Goal: Task Accomplishment & Management: Use online tool/utility

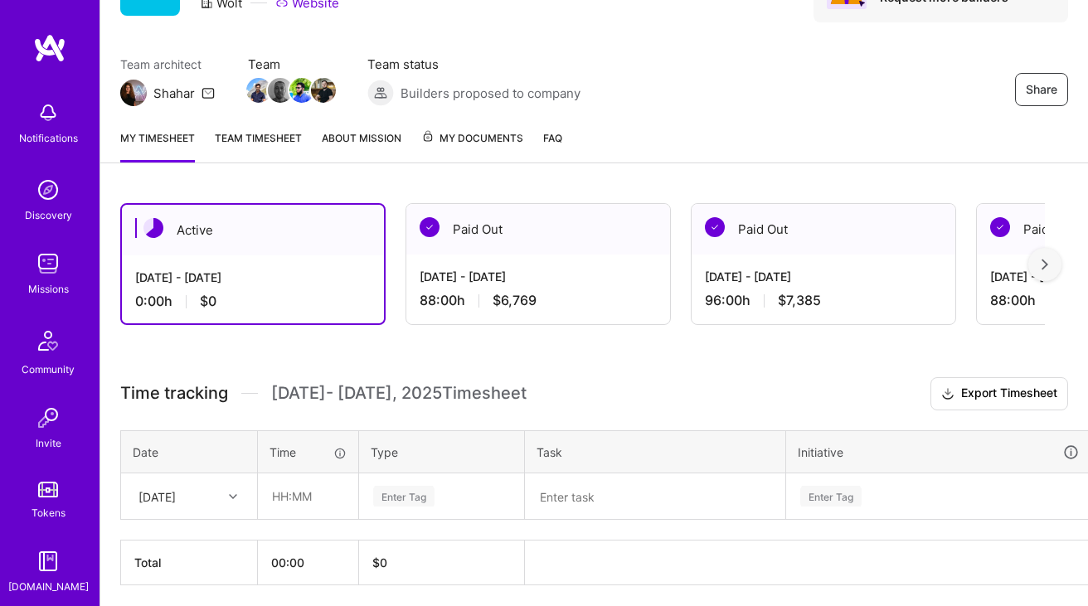
scroll to position [81, 0]
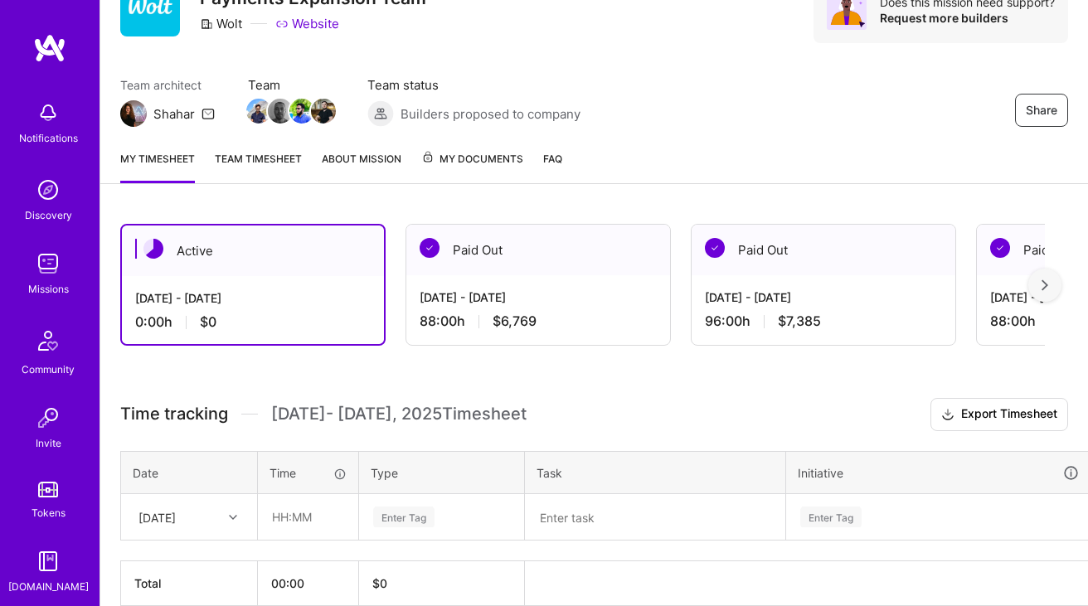
click at [464, 294] on div "[DATE] - [DATE]" at bounding box center [538, 297] width 237 height 17
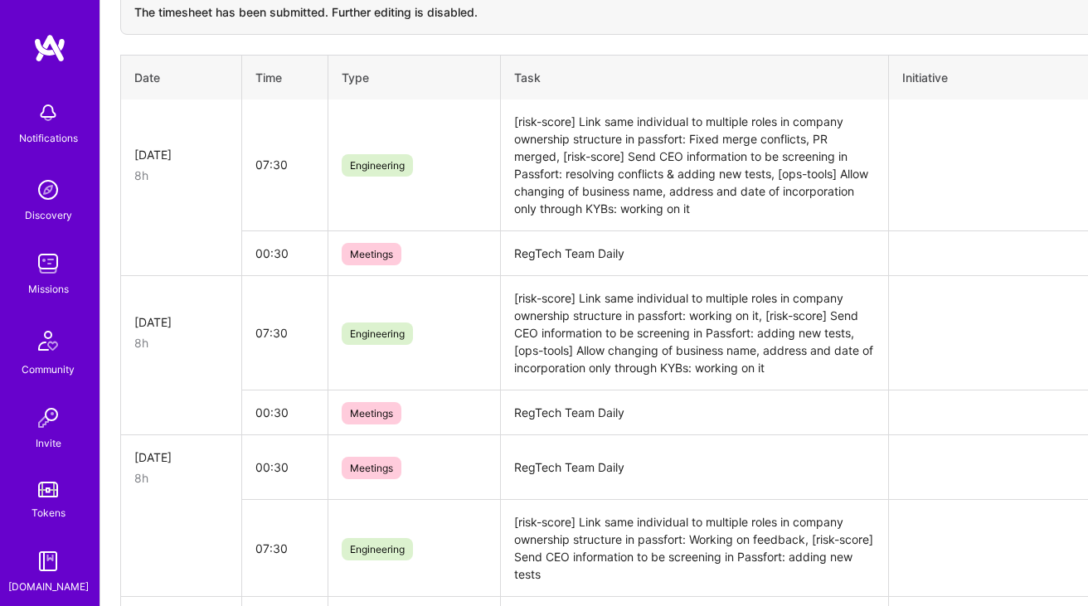
scroll to position [750, 0]
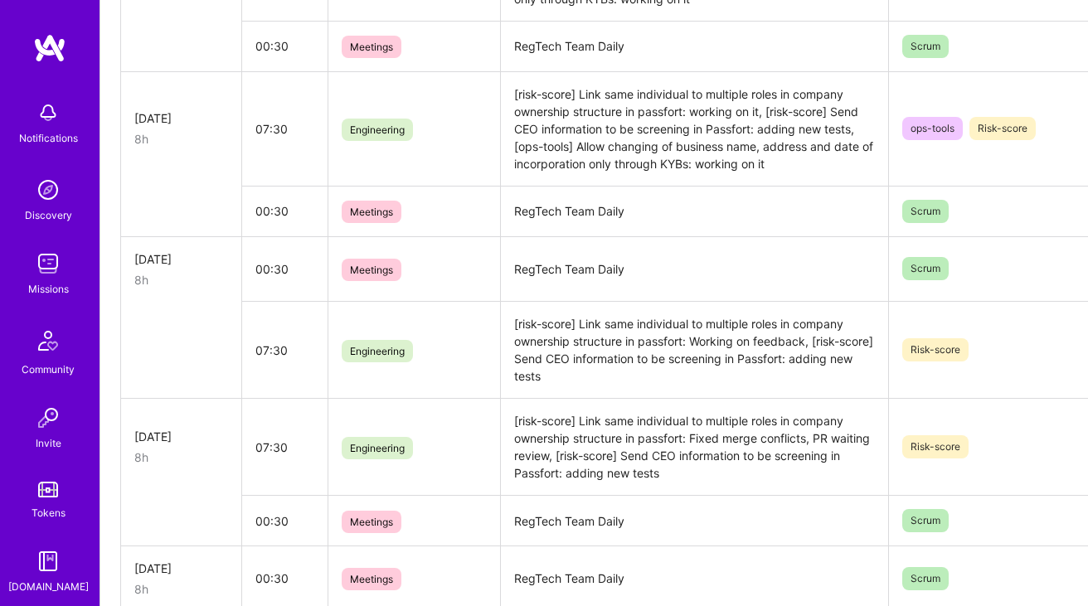
click at [586, 272] on td "RegTech Team Daily" at bounding box center [694, 268] width 388 height 65
copy td "RegTech Team Daily"
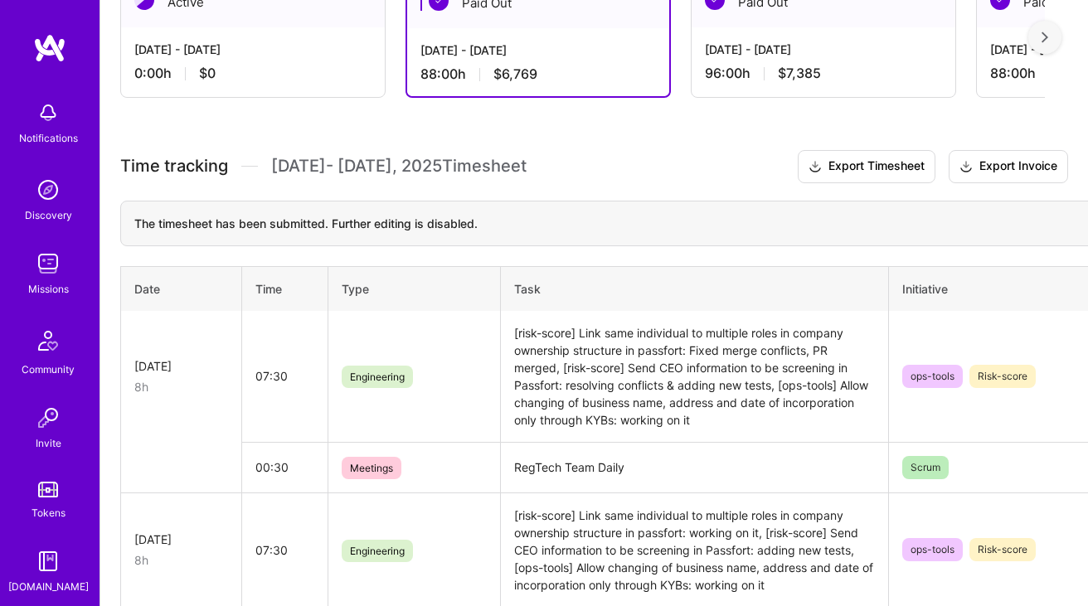
scroll to position [0, 0]
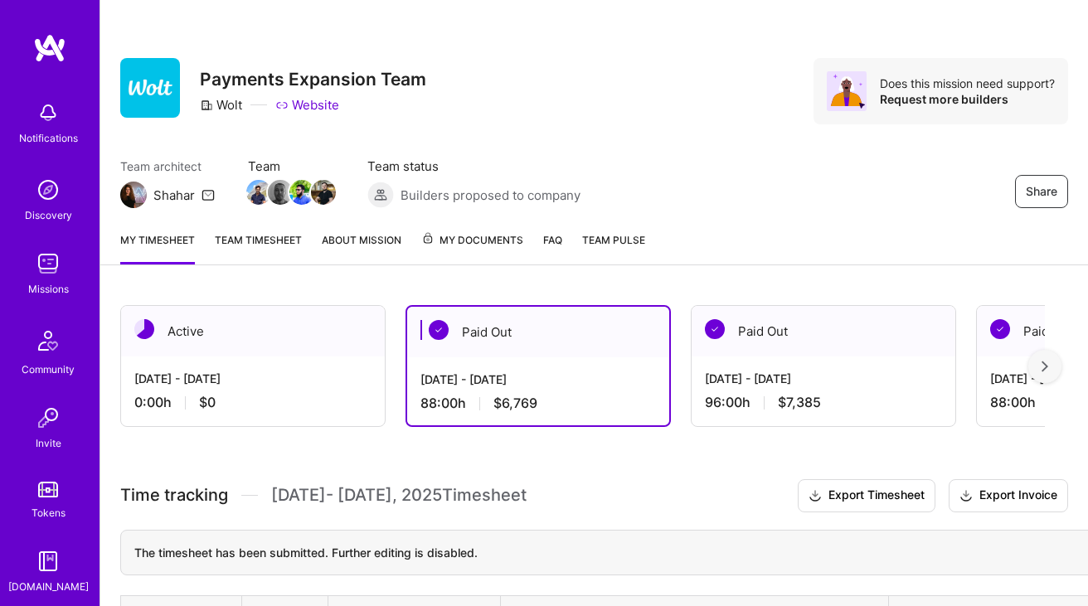
click at [221, 367] on div "[DATE] - [DATE] 0:00 h $0" at bounding box center [253, 391] width 264 height 68
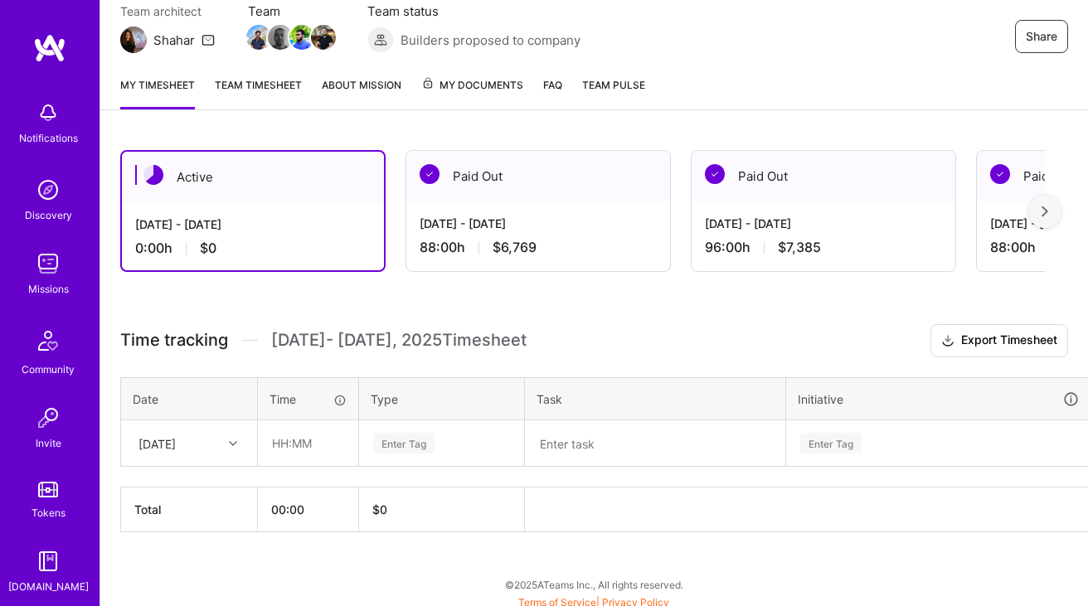
scroll to position [162, 0]
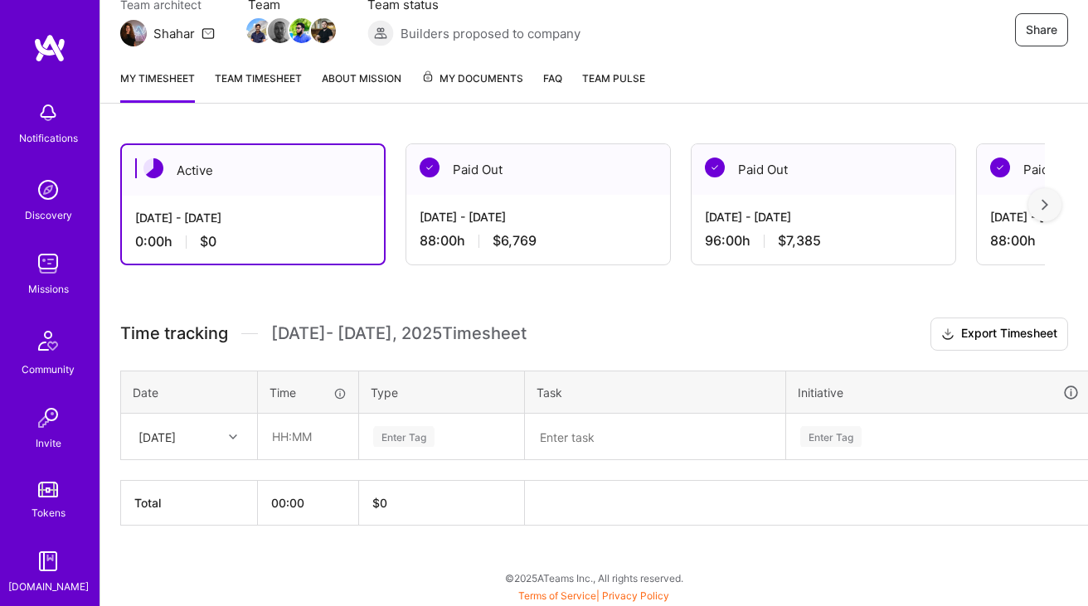
click at [585, 449] on textarea at bounding box center [654, 436] width 257 height 43
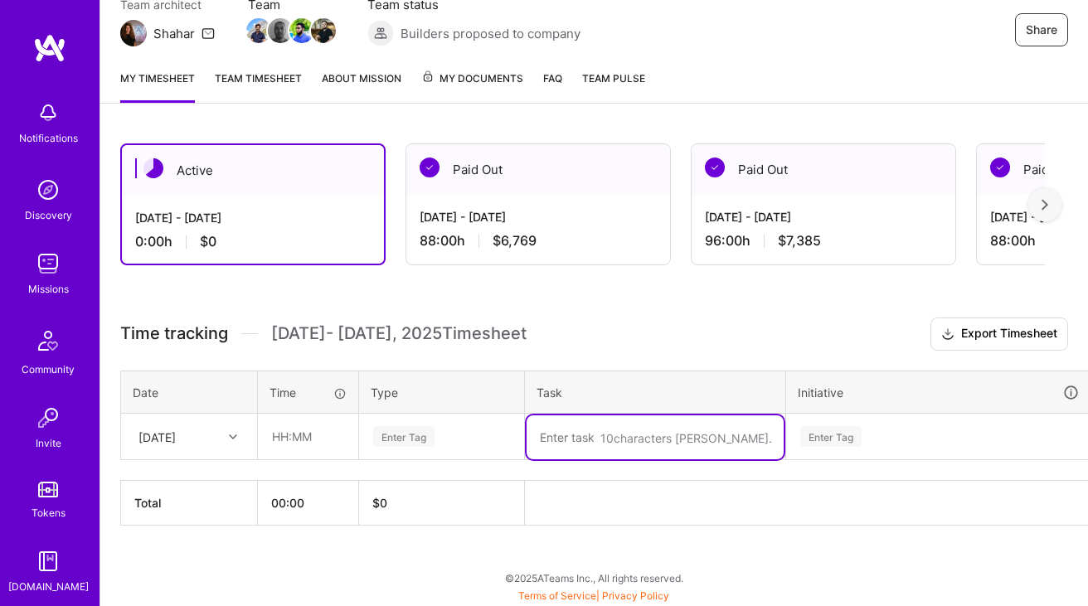
paste textarea "RegTech Team Daily"
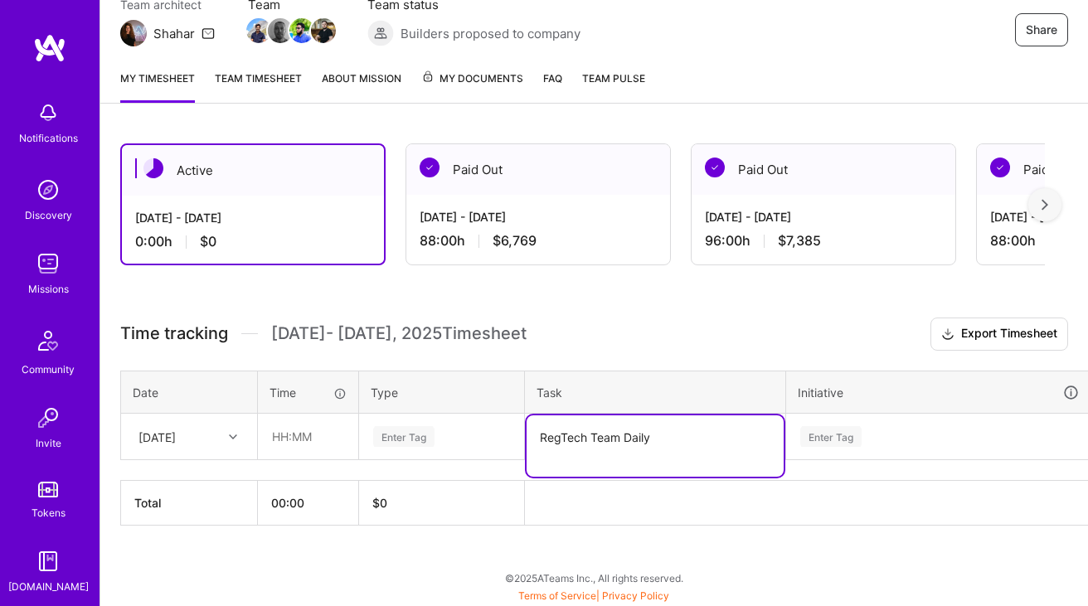
type textarea "RegTech Team Daily"
click at [229, 438] on icon at bounding box center [233, 437] width 8 height 8
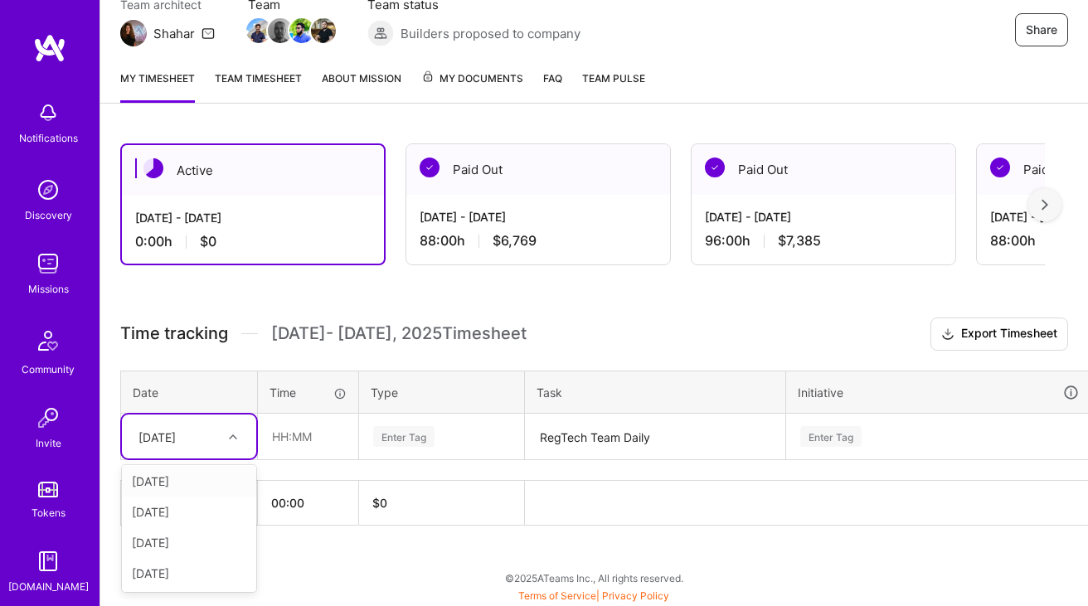
scroll to position [0, 0]
click at [184, 538] on div "[DATE]" at bounding box center [189, 545] width 134 height 31
click at [315, 434] on input "text" at bounding box center [308, 437] width 99 height 44
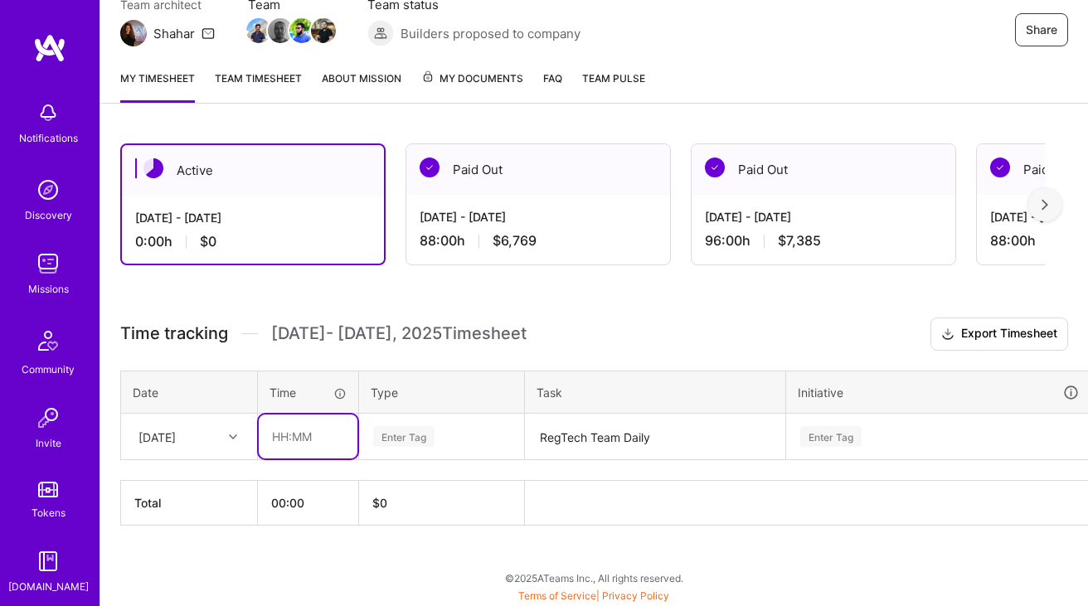
type input "00:30"
click at [437, 409] on th "Type" at bounding box center [442, 392] width 166 height 43
click at [449, 439] on div "Enter Tag" at bounding box center [441, 436] width 140 height 21
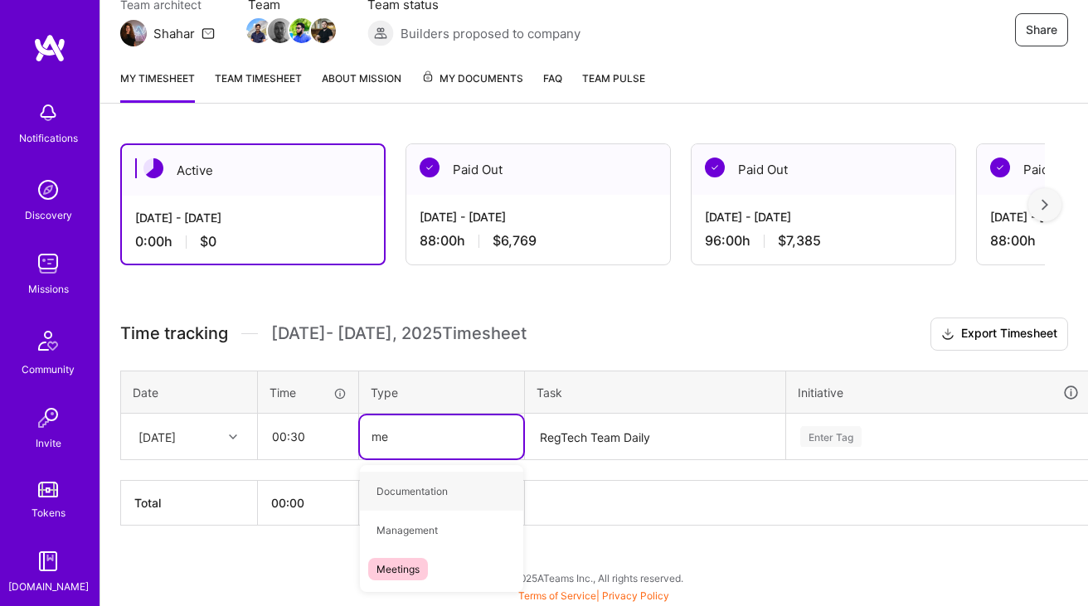
type input "mee"
click at [422, 480] on span "Meetings" at bounding box center [398, 491] width 60 height 22
click at [860, 424] on div "Time tracking [DATE] - [DATE] Timesheet Export Timesheet Date Time Type Task In…" at bounding box center [594, 422] width 948 height 208
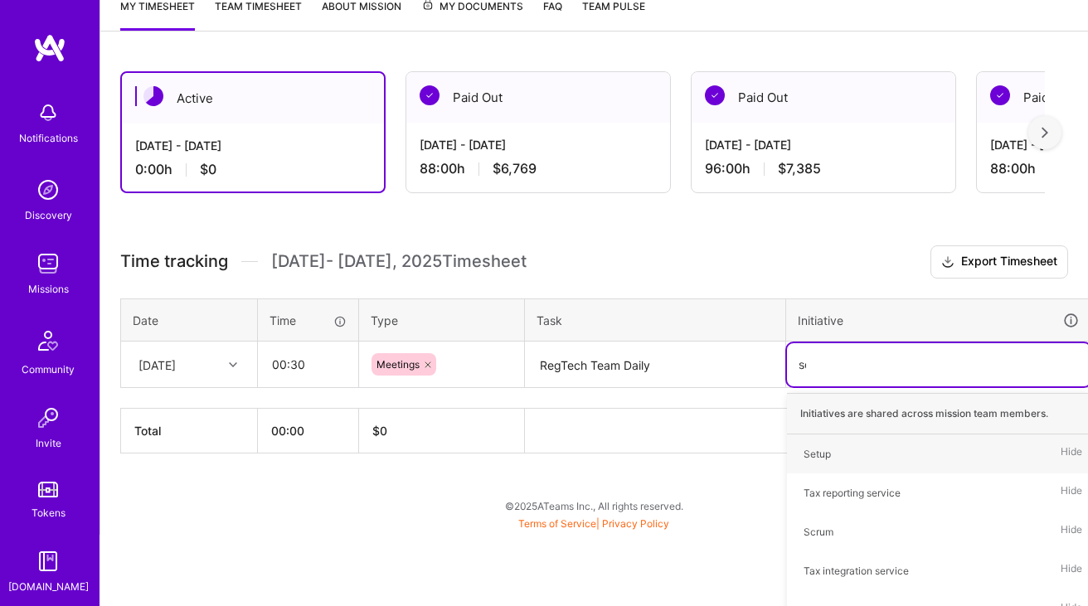
type input "scr"
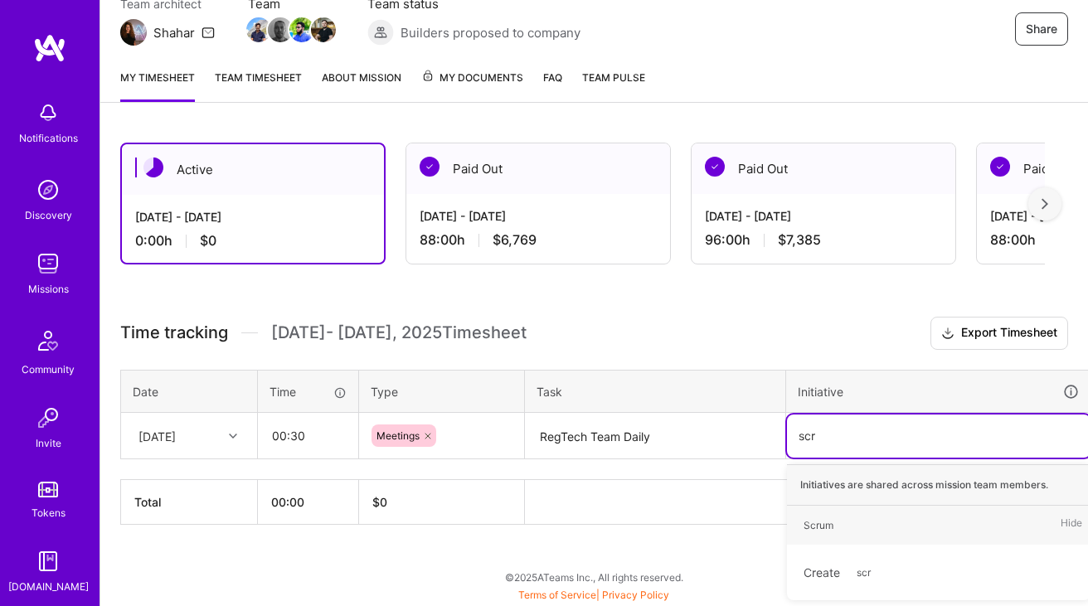
scroll to position [162, 0]
click at [825, 512] on div "Scrum Hide" at bounding box center [938, 526] width 303 height 39
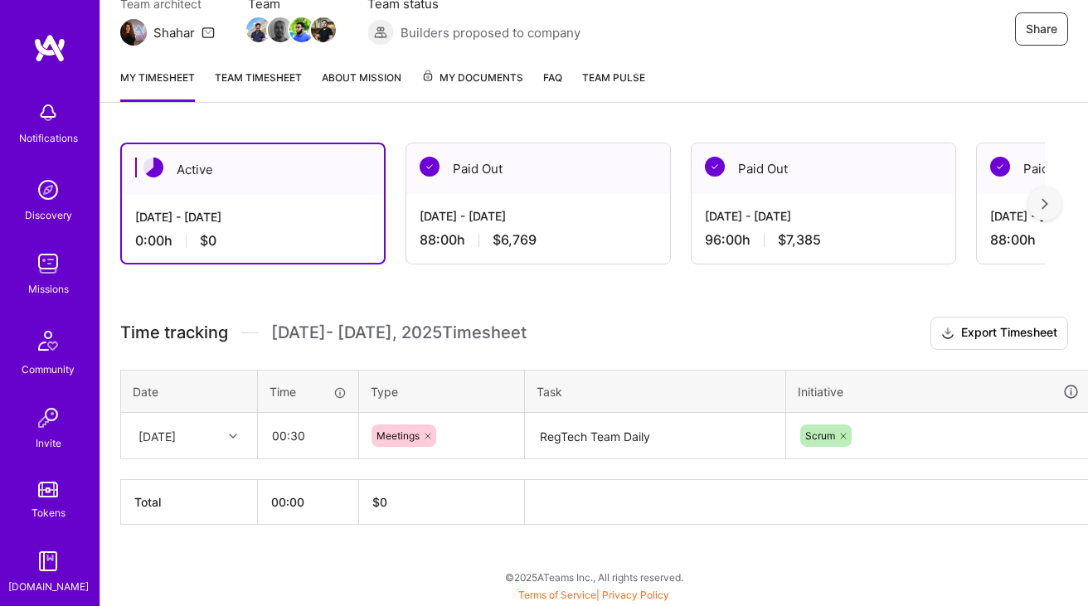
click at [587, 432] on html "Notifications Discovery Missions Community Invite Tokens [DOMAIN_NAME] Wolt - F…" at bounding box center [544, 217] width 1088 height 760
click at [587, 432] on textarea "RegTech Team Daily" at bounding box center [654, 437] width 257 height 44
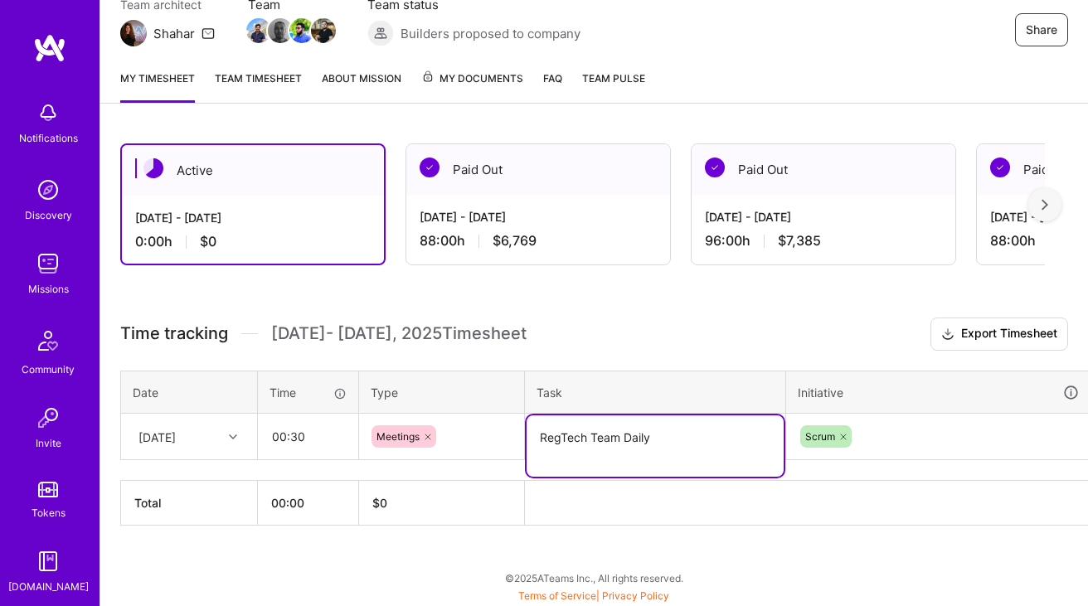
click at [587, 432] on textarea "RegTech Team Daily" at bounding box center [654, 445] width 257 height 61
paste textarea "Compliance Team Daily"
type textarea "Compliance Team Daily"
click at [706, 371] on th "Task" at bounding box center [655, 392] width 261 height 43
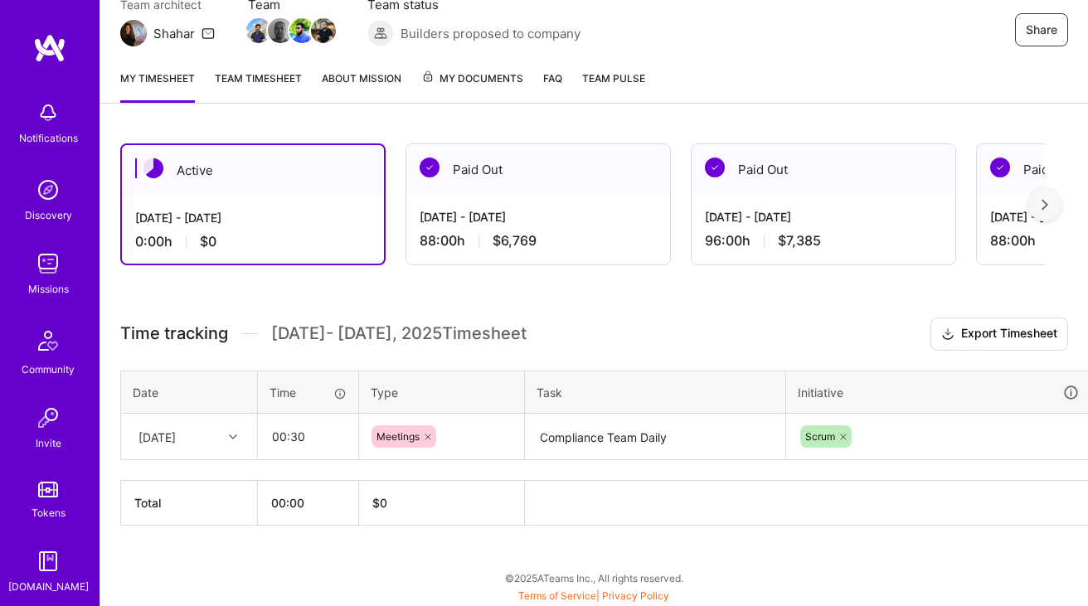
scroll to position [162, 60]
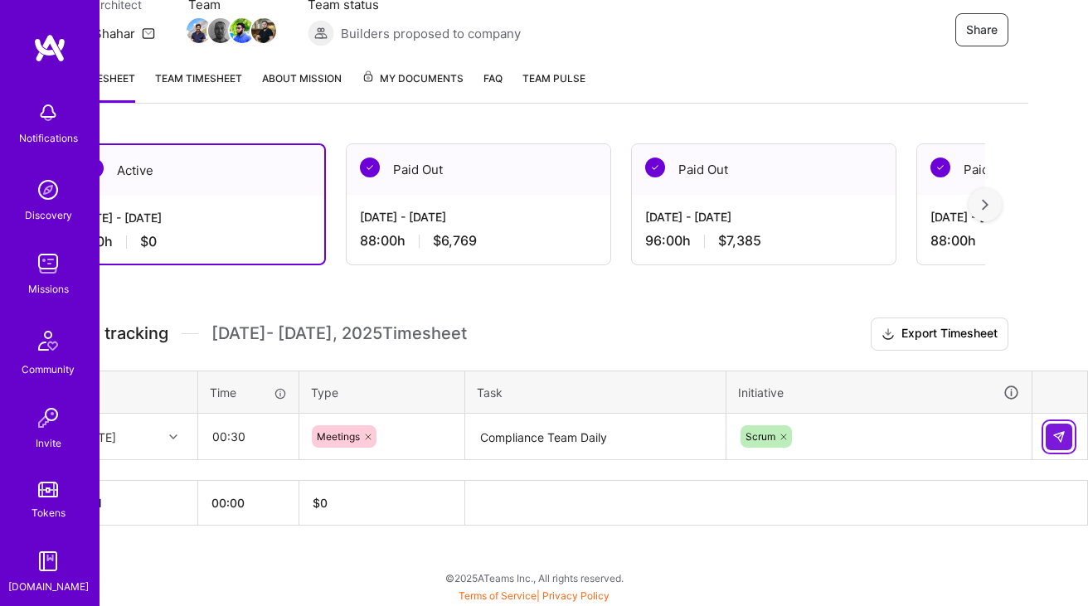
click at [1056, 427] on button at bounding box center [1059, 437] width 27 height 27
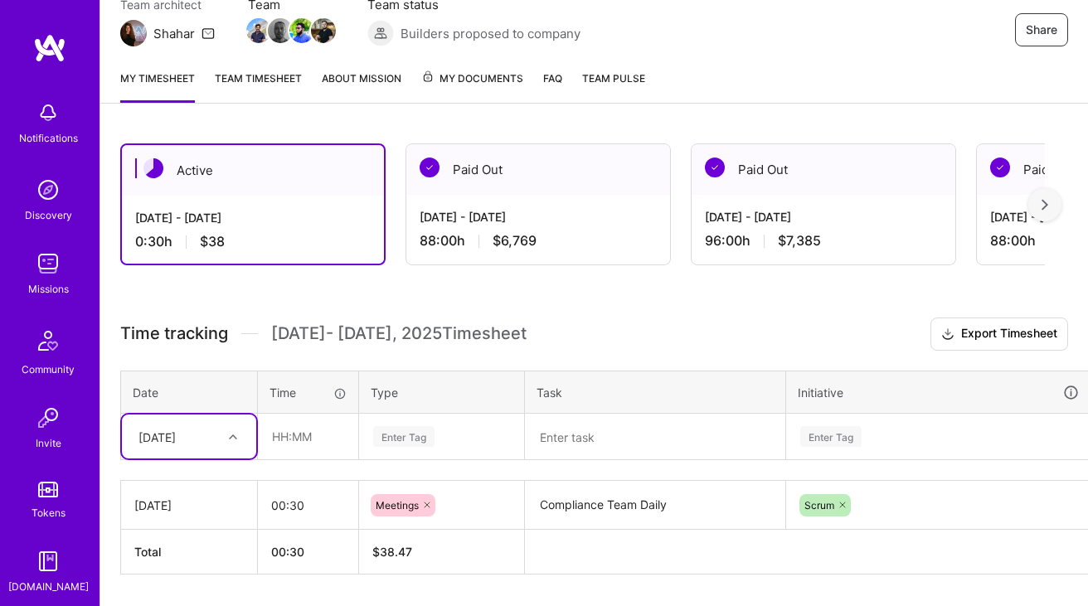
click at [201, 438] on td "option [DATE], selected. Select is focused ,type to refine list, press Down to …" at bounding box center [189, 437] width 137 height 46
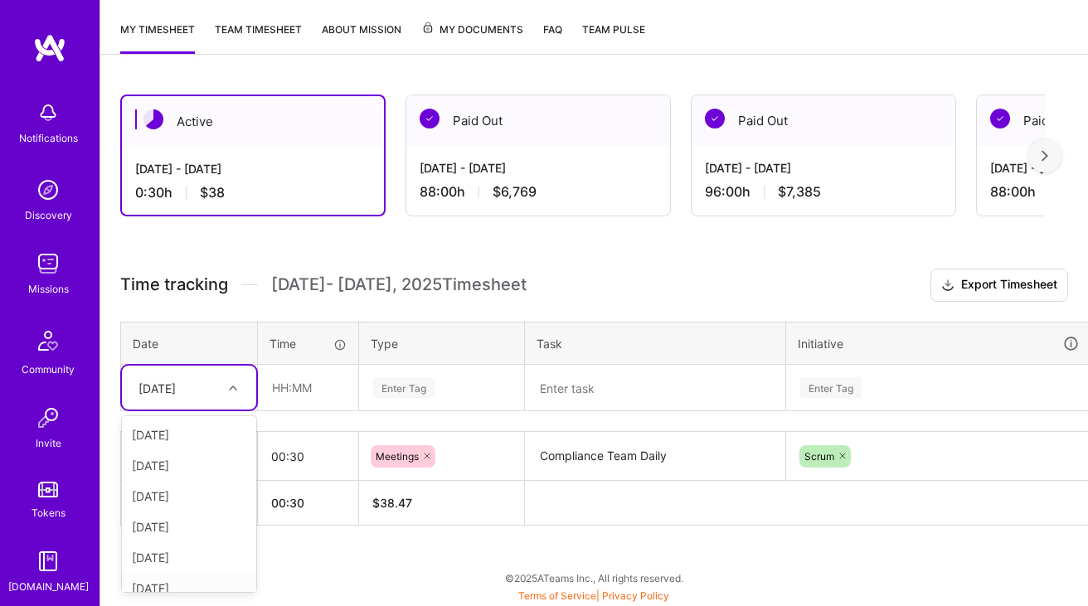
scroll to position [0, 0]
click at [191, 494] on div "[DATE]" at bounding box center [189, 496] width 134 height 31
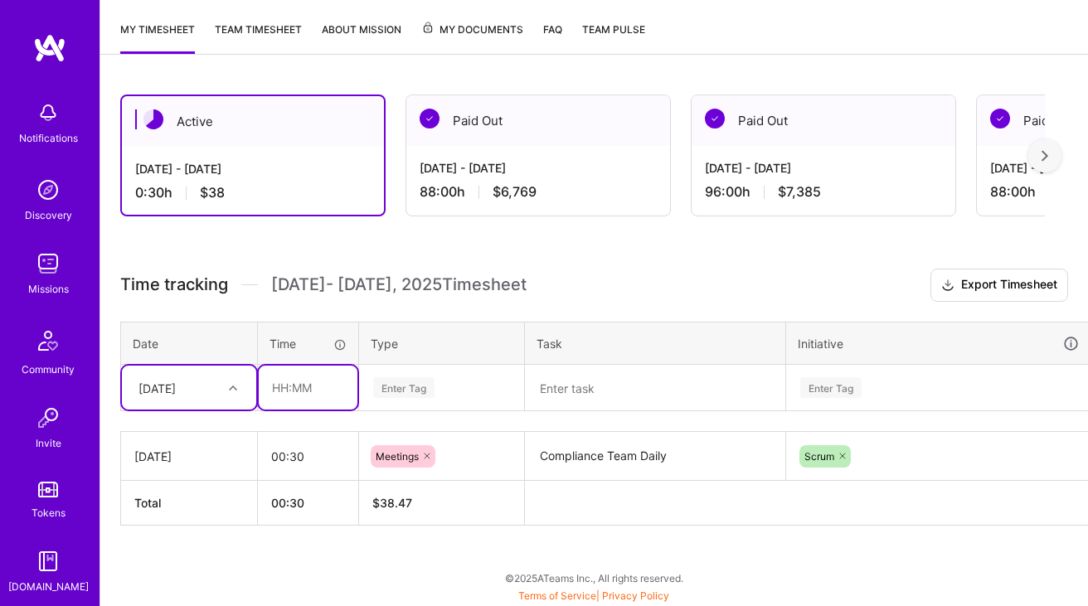
click at [313, 397] on input "text" at bounding box center [308, 388] width 99 height 44
type input "00:30"
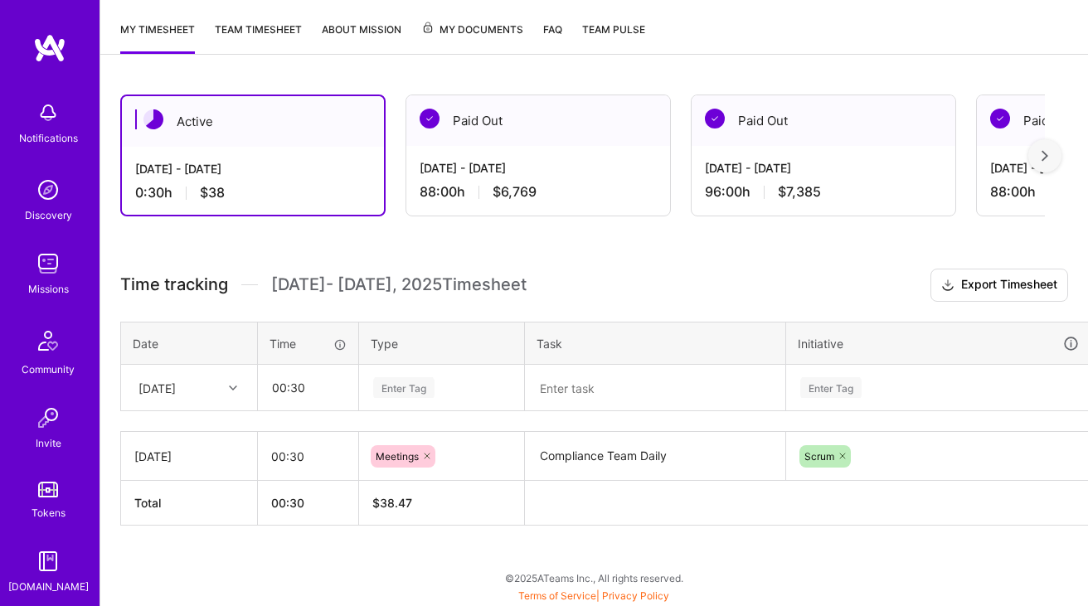
click at [419, 381] on div "Enter Tag" at bounding box center [403, 388] width 61 height 26
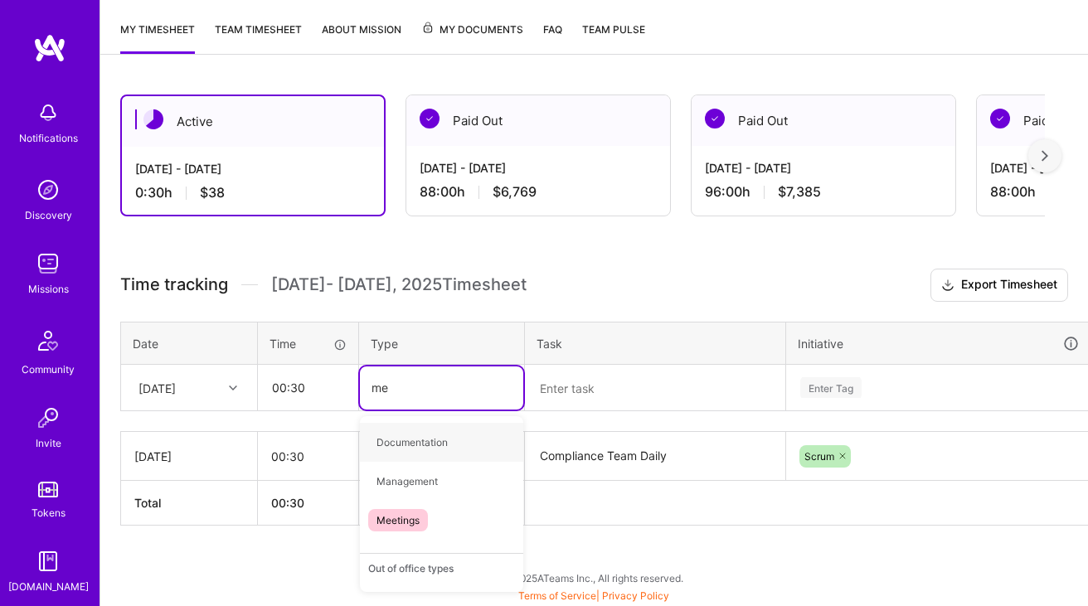
type input "mee"
click at [405, 434] on span "Meetings" at bounding box center [398, 442] width 60 height 22
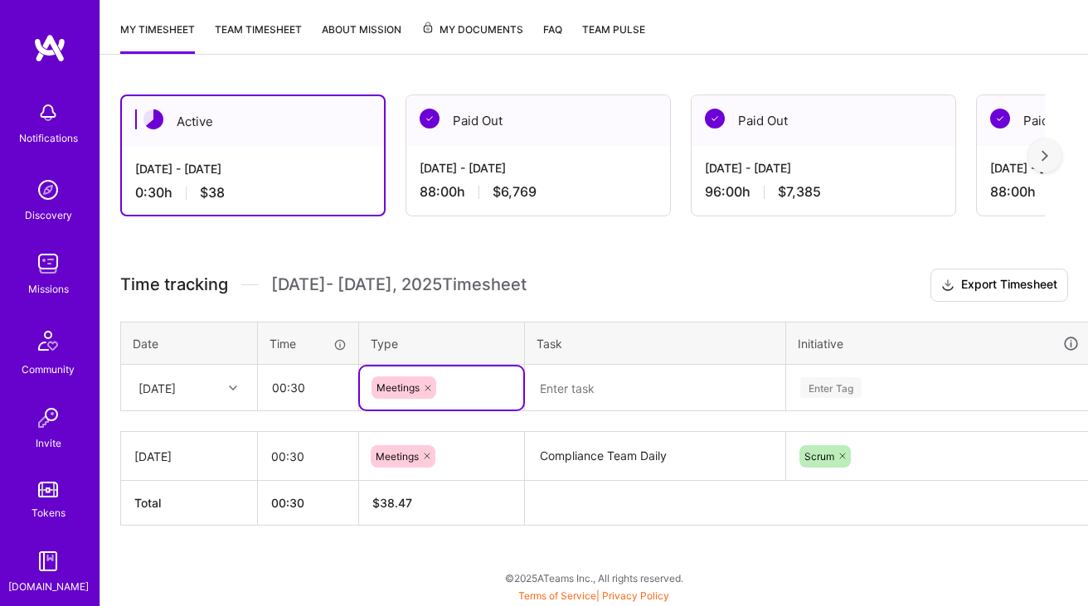
click at [611, 365] on td at bounding box center [655, 388] width 261 height 46
click at [652, 403] on textarea at bounding box center [654, 388] width 257 height 44
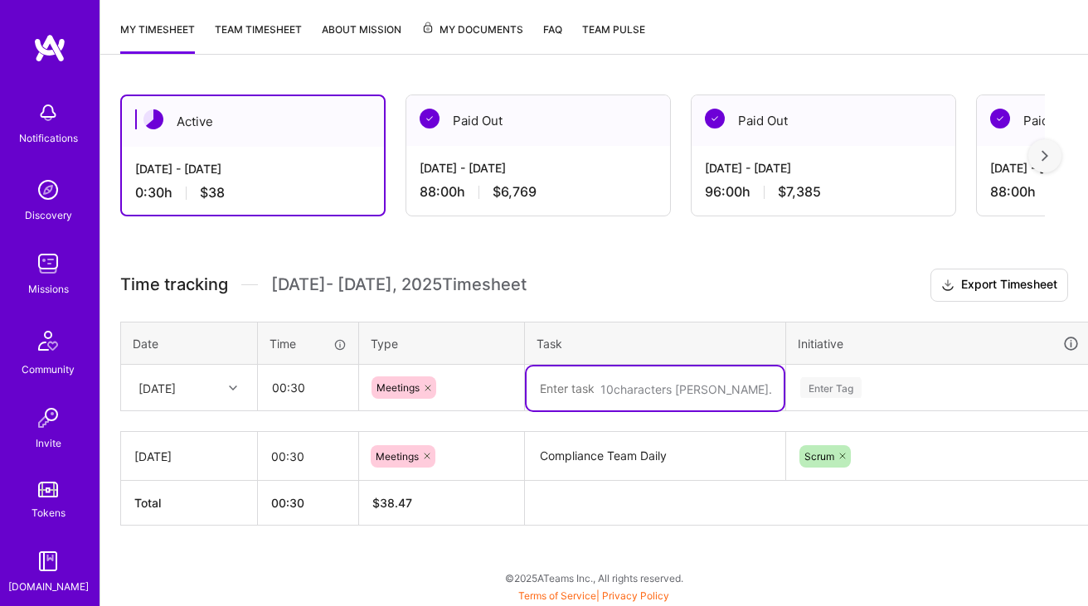
paste textarea "Compliance Team Daily"
paste textarea "Woltwide Monthly call – pls prioritize!"
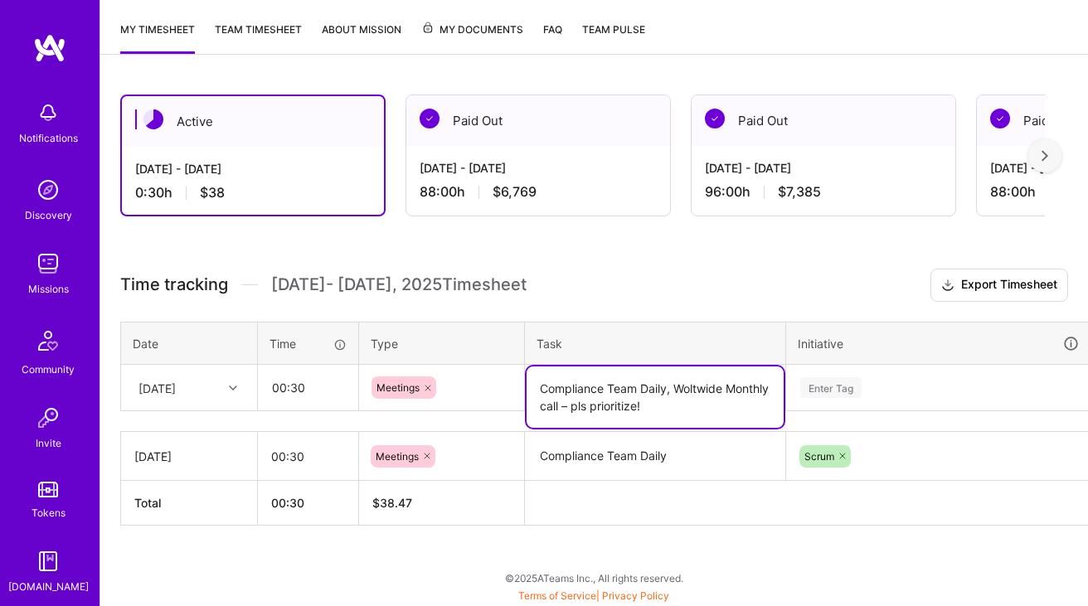
type textarea "Compliance Team Daily, Woltwide Monthly call – pls prioritize!"
click at [284, 381] on input "00:30" at bounding box center [308, 388] width 99 height 44
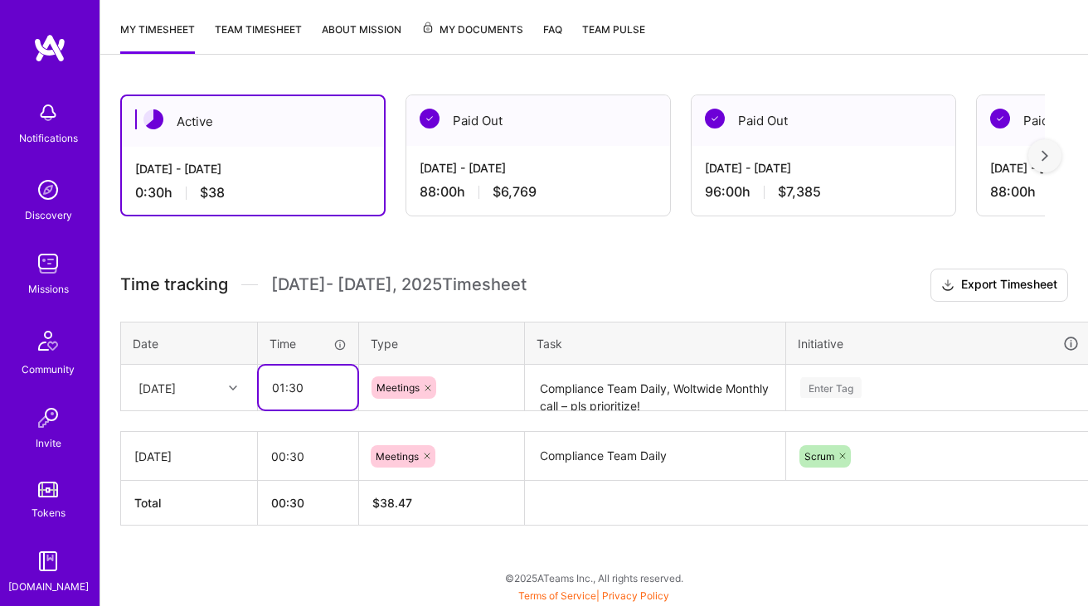
type input "01:30"
click at [836, 396] on div "Enter Tag" at bounding box center [938, 387] width 303 height 43
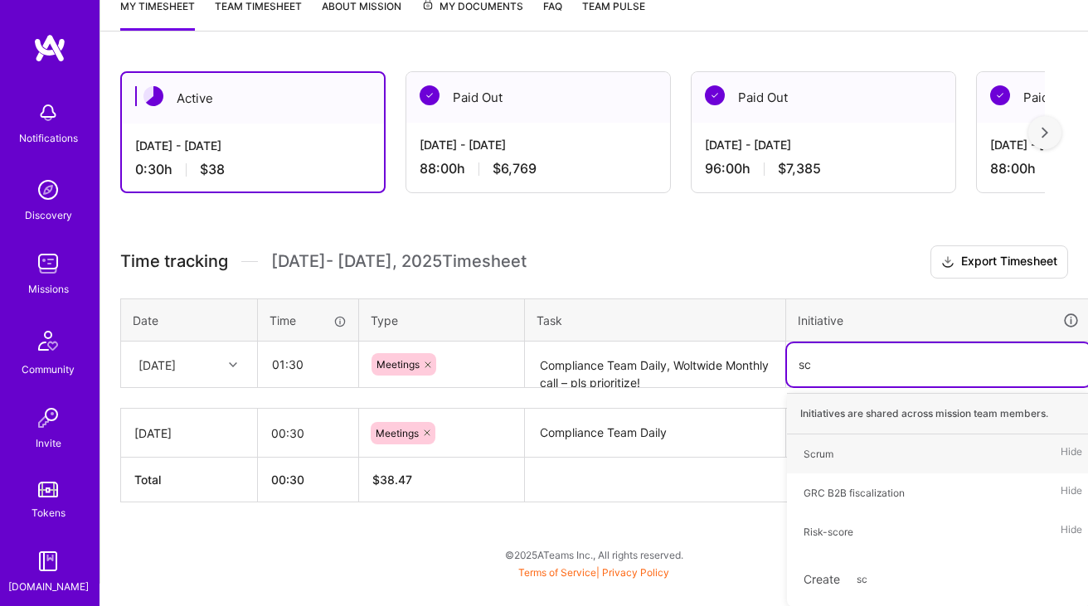
type input "scr"
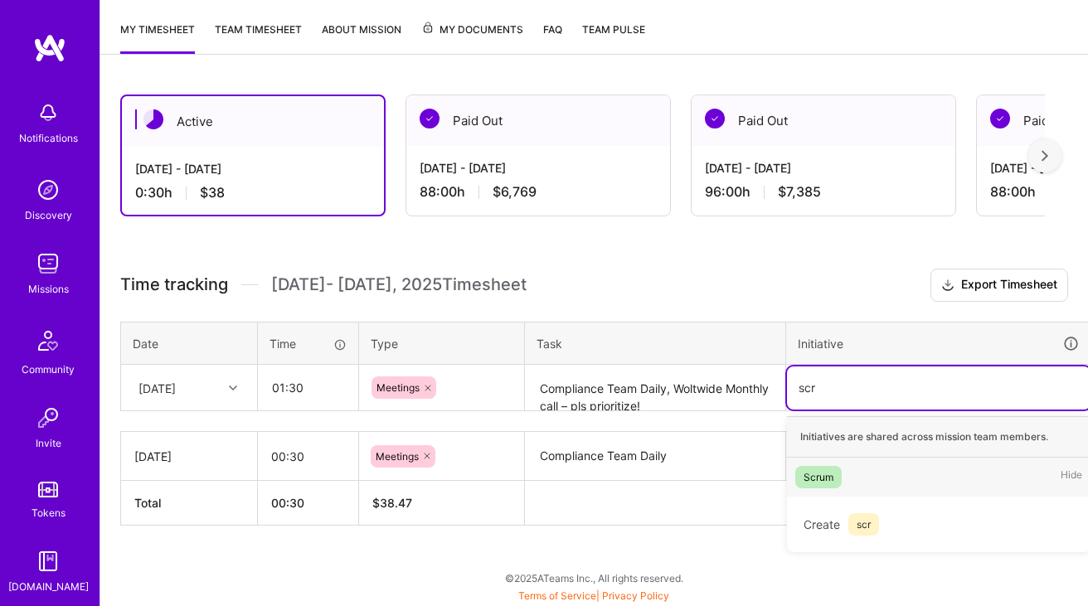
click at [815, 463] on div "Scrum Hide" at bounding box center [938, 477] width 303 height 39
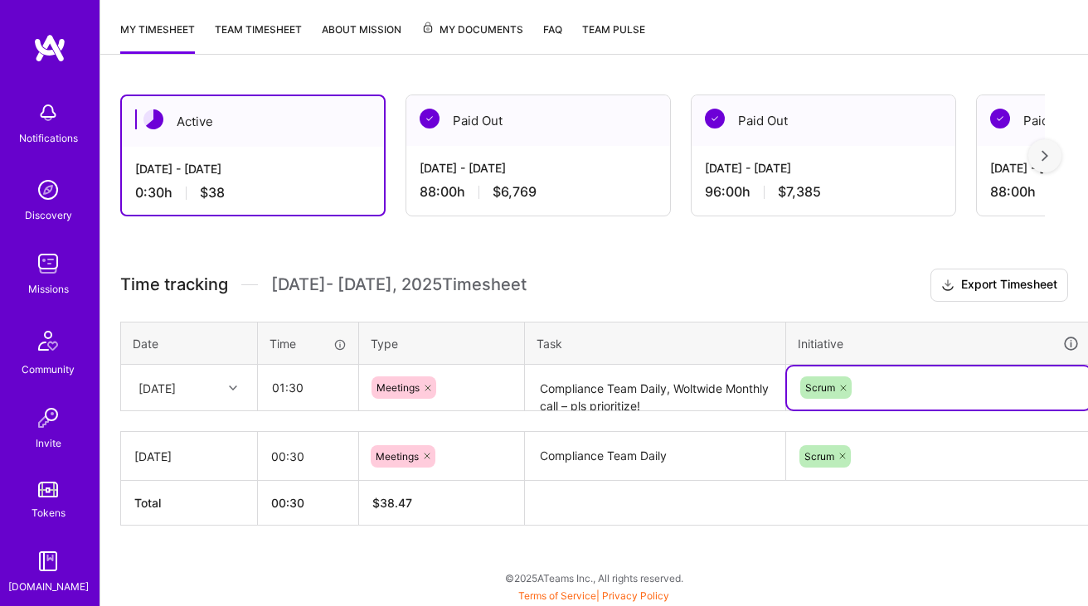
scroll to position [211, 60]
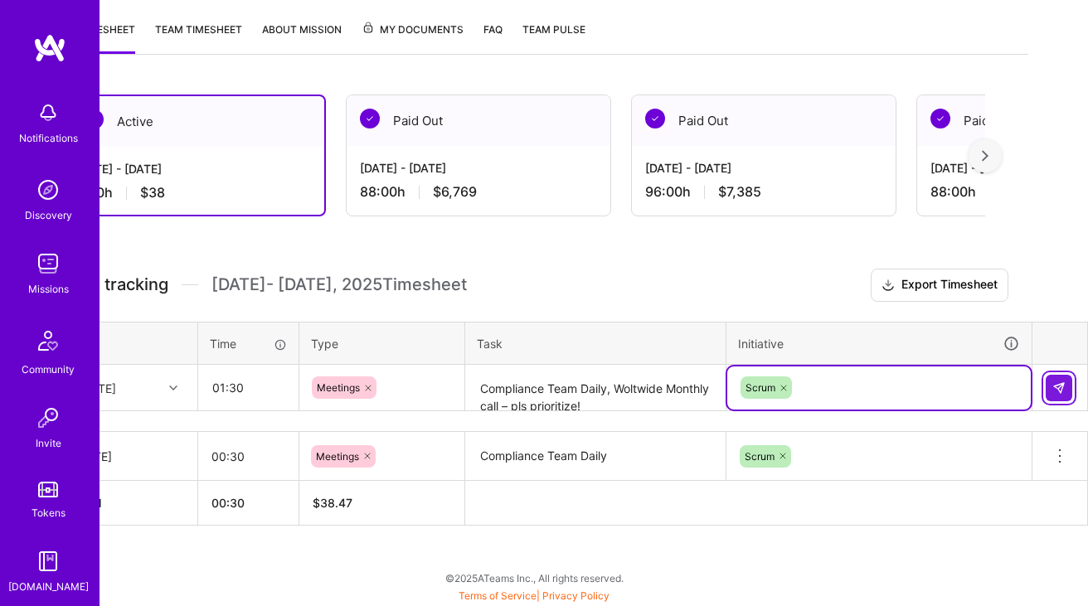
click at [1060, 382] on img at bounding box center [1058, 387] width 13 height 13
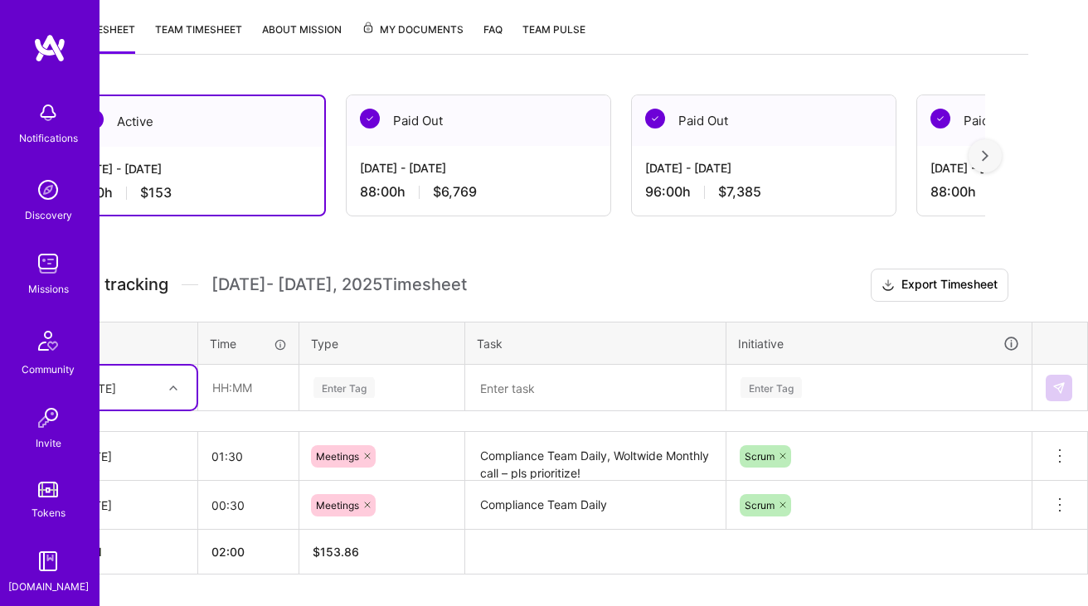
scroll to position [211, 0]
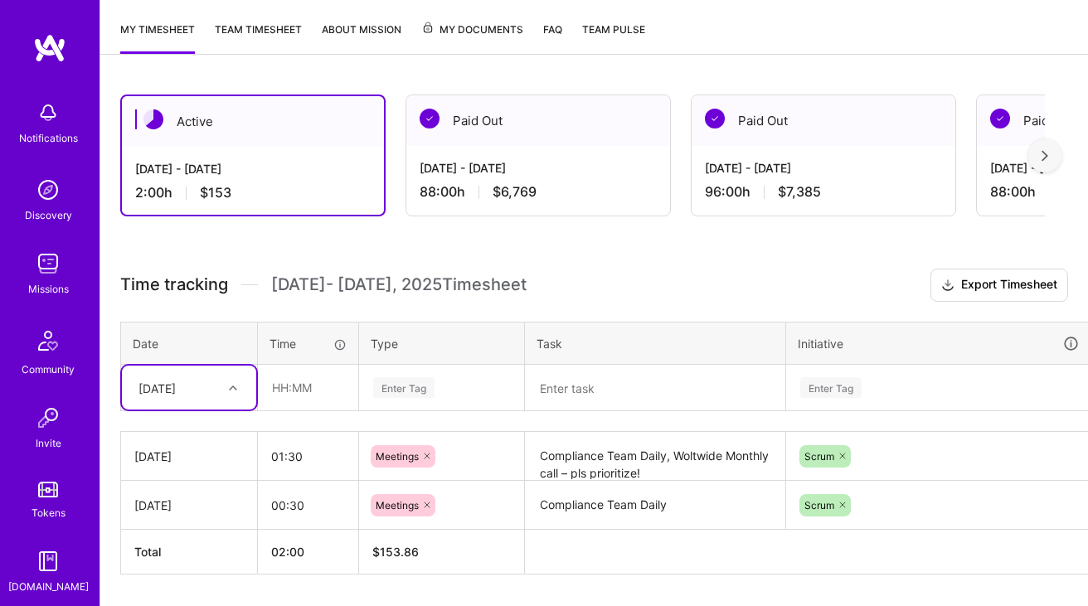
click at [607, 291] on h3 "Time tracking [DATE] - [DATE] Timesheet Export Timesheet" at bounding box center [594, 285] width 948 height 33
